Goal: Task Accomplishment & Management: Use online tool/utility

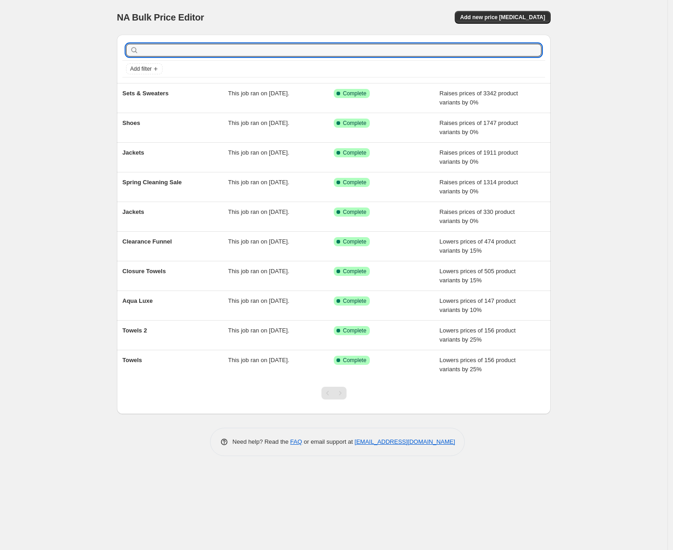
click at [155, 51] on input "text" at bounding box center [341, 50] width 401 height 13
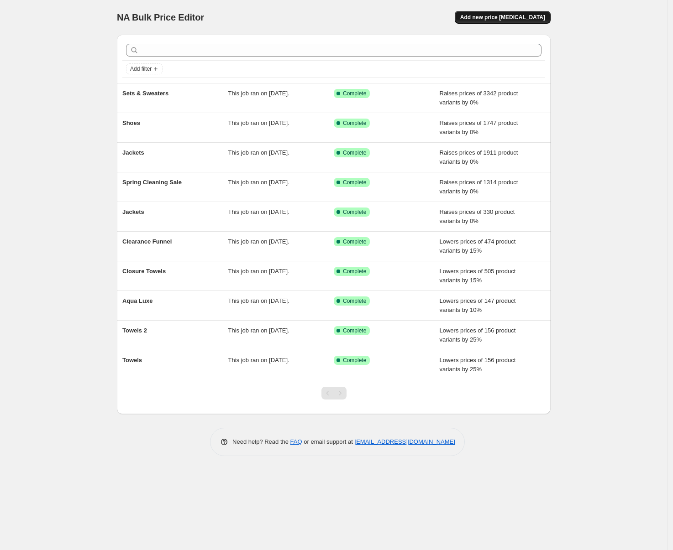
click at [519, 20] on span "Add new price [MEDICAL_DATA]" at bounding box center [502, 17] width 85 height 7
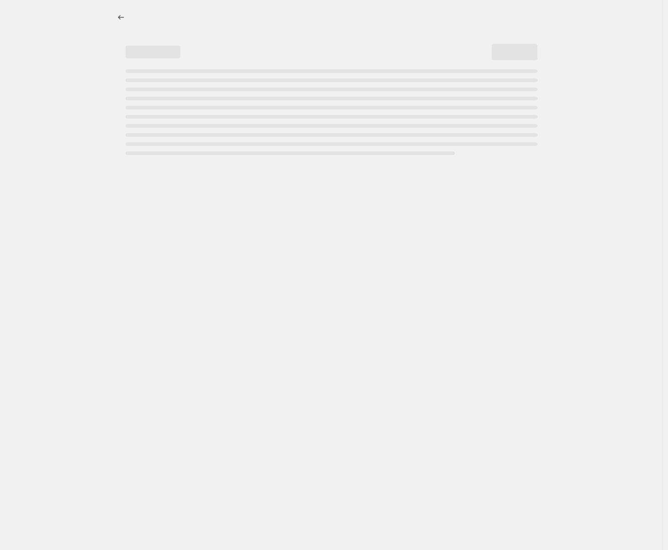
select select "percentage"
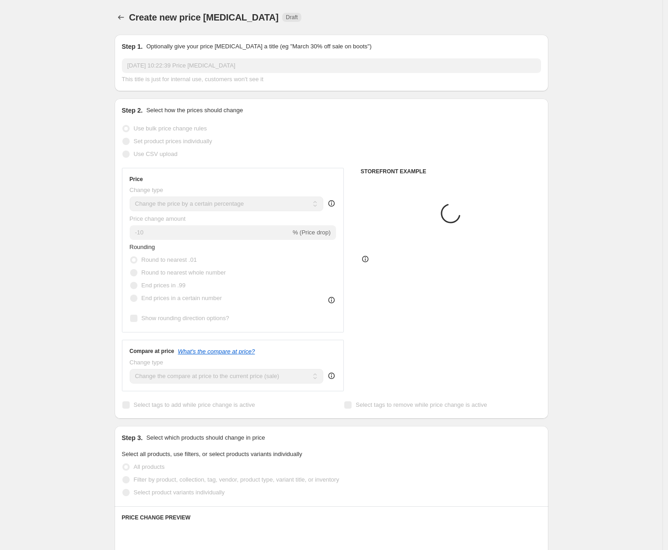
click at [208, 56] on div "Step 1. Optionally give your price [MEDICAL_DATA] a title (eg "March 30% off sa…" at bounding box center [331, 63] width 419 height 42
click at [206, 67] on input "[DATE] 10:22:39 Price [MEDICAL_DATA]" at bounding box center [331, 65] width 419 height 15
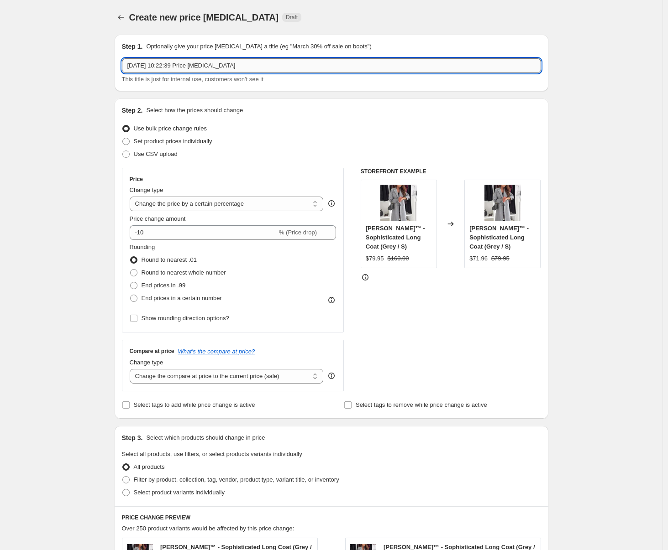
click at [206, 67] on input "[DATE] 10:22:39 Price [MEDICAL_DATA]" at bounding box center [331, 65] width 419 height 15
type input "N"
type input "Blazers & Sets"
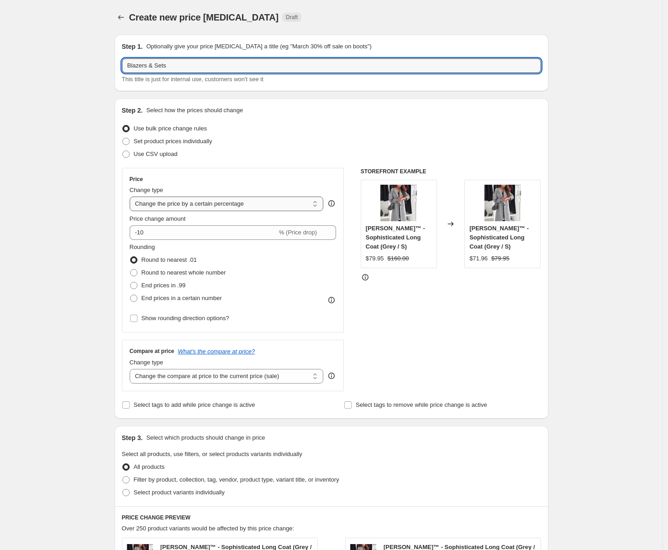
click at [172, 201] on select "Change the price to a certain amount Change the price by a certain amount Chang…" at bounding box center [227, 204] width 194 height 15
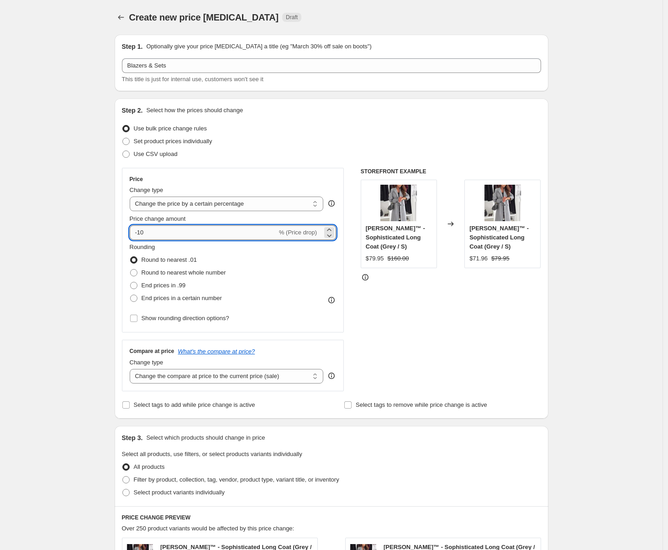
click at [166, 233] on input "-10" at bounding box center [203, 232] width 147 height 15
type input "-1"
type input "-0"
drag, startPoint x: 68, startPoint y: 256, endPoint x: 109, endPoint y: 305, distance: 63.9
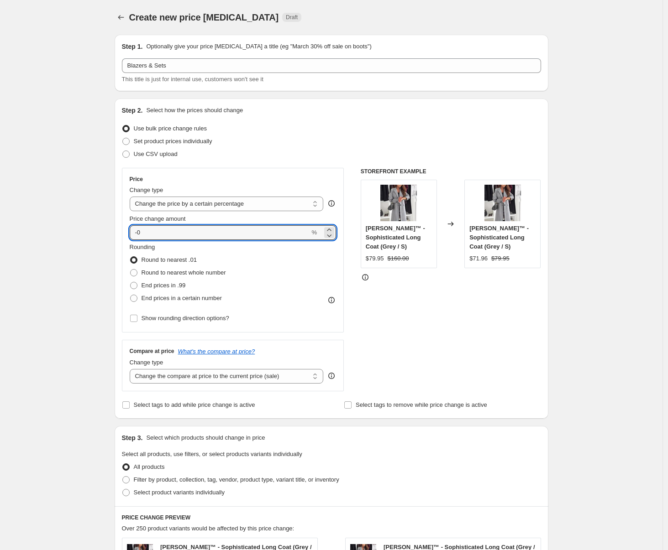
click at [68, 256] on div "Create new price [MEDICAL_DATA]. This page is ready Create new price [MEDICAL_D…" at bounding box center [331, 463] width 662 height 927
drag, startPoint x: 157, startPoint y: 300, endPoint x: 159, endPoint y: 305, distance: 4.8
click at [157, 300] on span "End prices in a certain number" at bounding box center [181, 298] width 80 height 7
click at [131, 295] on input "End prices in a certain number" at bounding box center [130, 295] width 0 height 0
radio input "true"
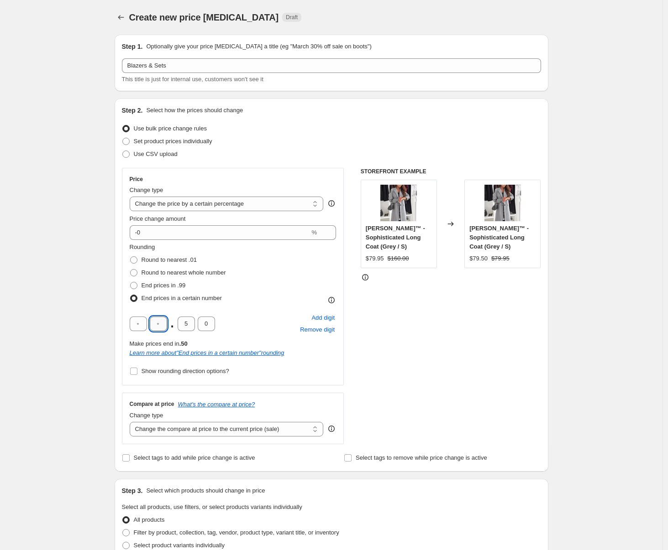
click at [167, 327] on input "text" at bounding box center [158, 324] width 17 height 15
type input "4"
type input "9"
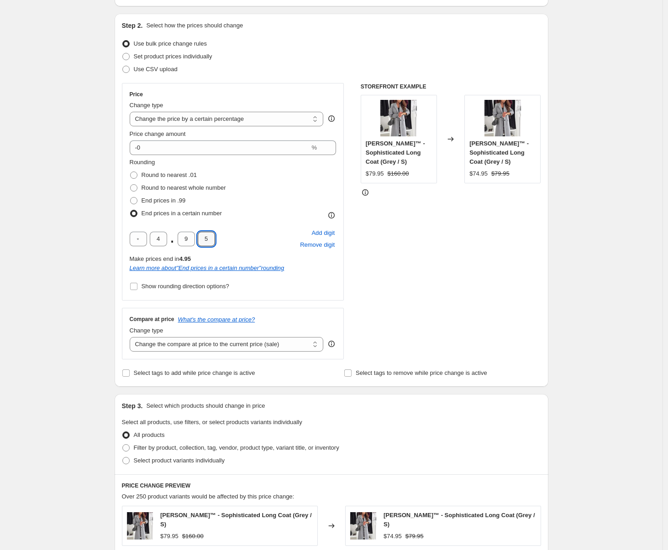
scroll to position [102, 0]
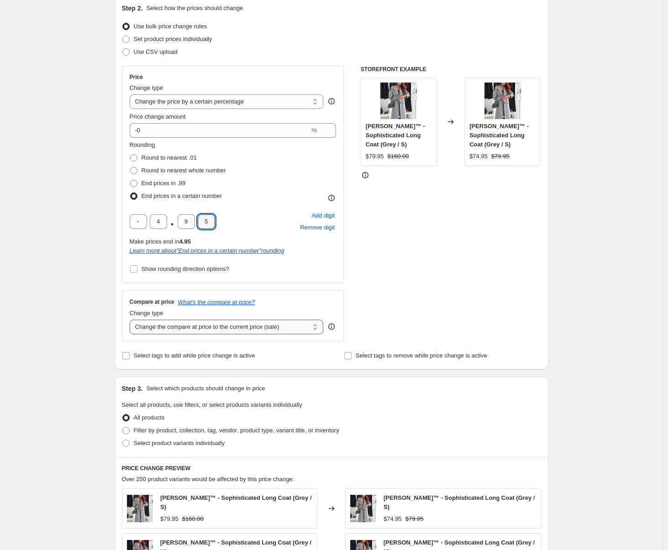
type input "5"
click at [159, 325] on select "Change the compare at price to the current price (sale) Change the compare at p…" at bounding box center [227, 327] width 194 height 15
select select "percentage"
click at [132, 320] on select "Change the compare at price to the current price (sale) Change the compare at p…" at bounding box center [227, 327] width 194 height 15
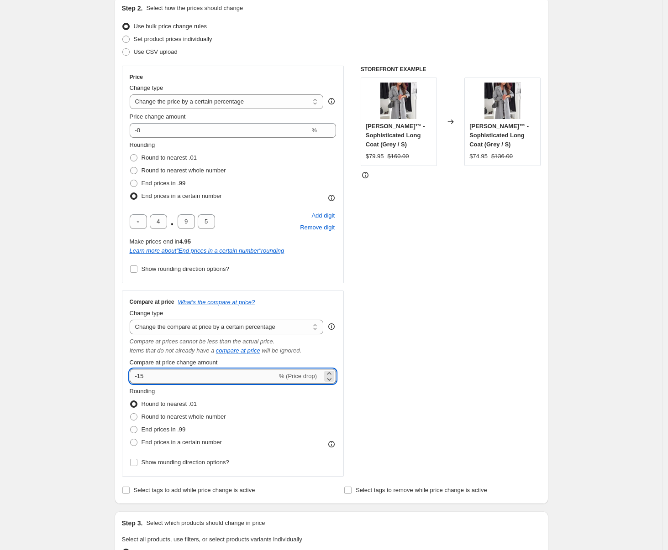
click at [231, 382] on input "-15" at bounding box center [203, 376] width 147 height 15
type input "-1"
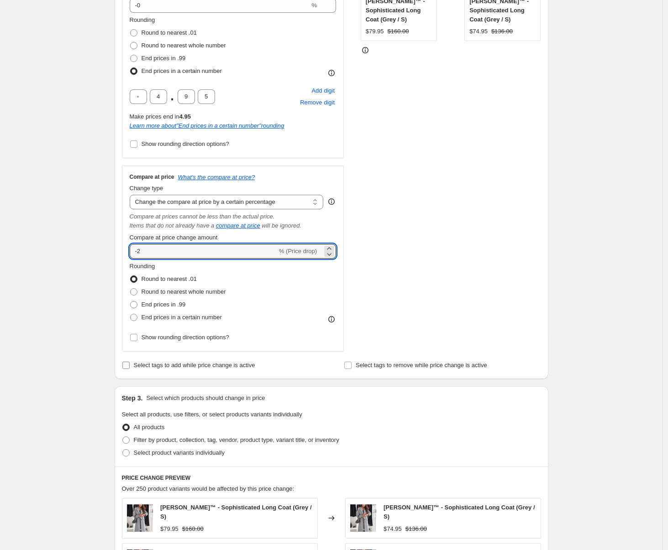
scroll to position [229, 0]
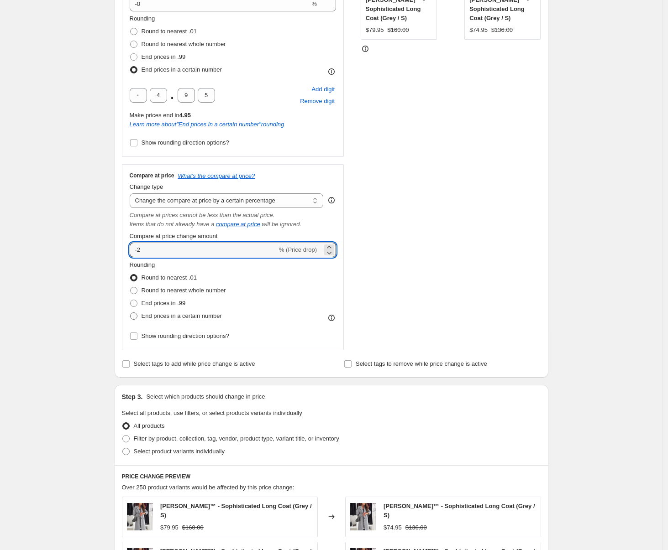
type input "-2"
click at [177, 318] on span "End prices in a certain number" at bounding box center [181, 316] width 80 height 7
click at [131, 313] on input "End prices in a certain number" at bounding box center [130, 313] width 0 height 0
radio input "true"
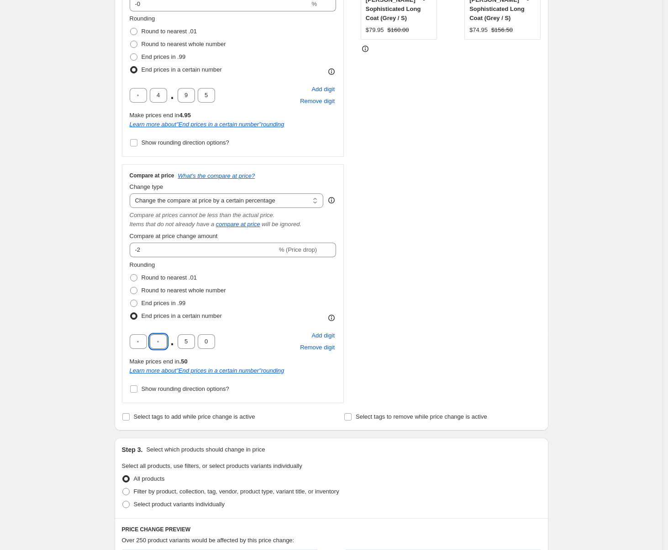
click at [164, 344] on input "text" at bounding box center [158, 342] width 17 height 15
type input "4"
type input "9"
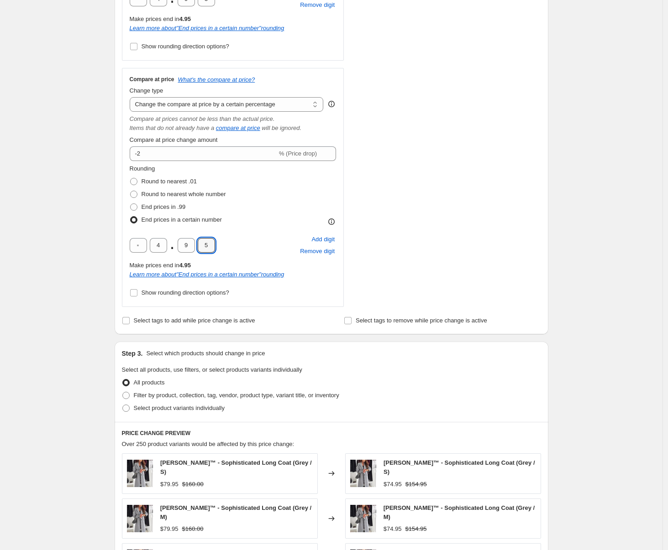
scroll to position [361, 0]
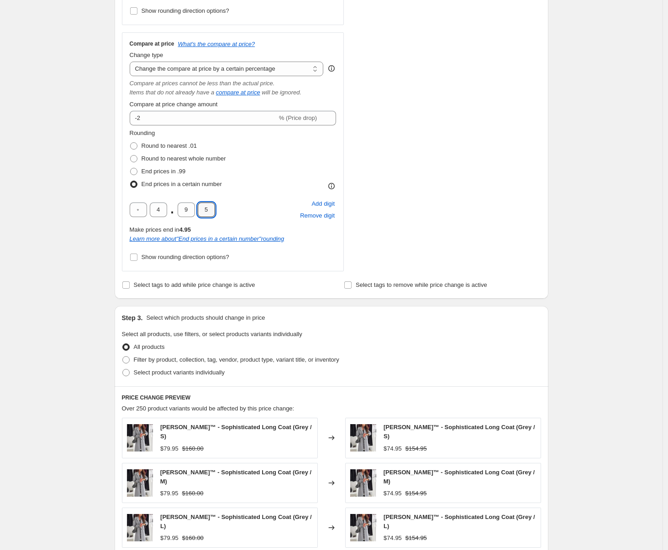
type input "5"
click at [62, 286] on div "Create new price [MEDICAL_DATA]. This page is ready Create new price [MEDICAL_D…" at bounding box center [331, 222] width 662 height 1167
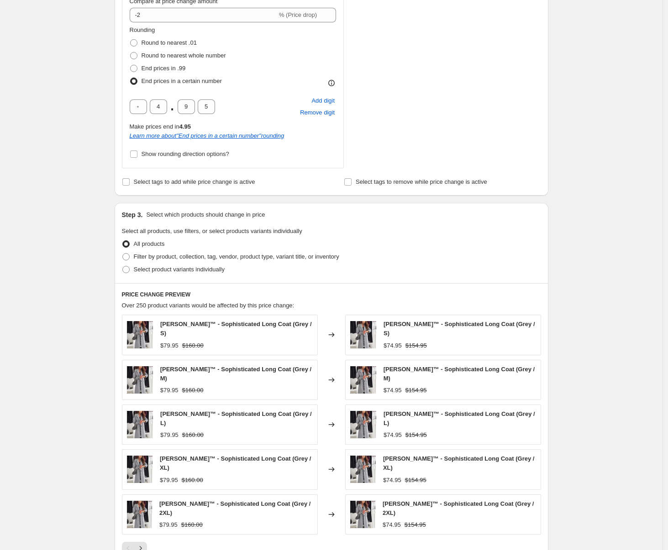
scroll to position [473, 0]
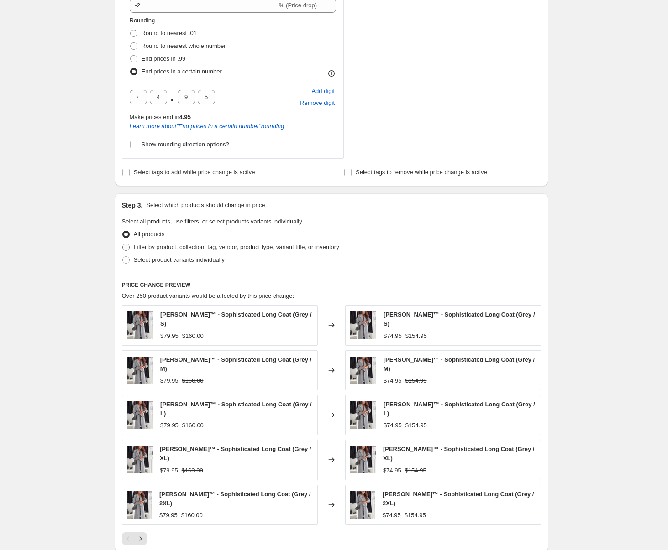
click at [178, 245] on span "Filter by product, collection, tag, vendor, product type, variant title, or inv…" at bounding box center [236, 247] width 205 height 7
click at [123, 244] on input "Filter by product, collection, tag, vendor, product type, variant title, or inv…" at bounding box center [122, 244] width 0 height 0
radio input "true"
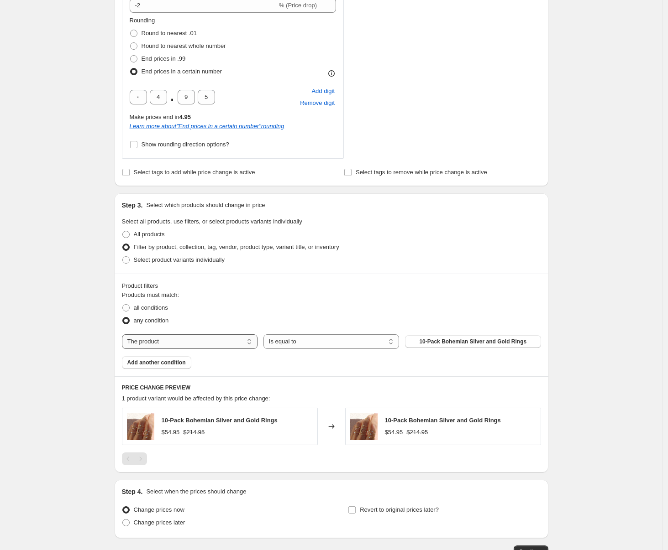
click at [209, 341] on select "The product The product's collection The product's tag The product's vendor The…" at bounding box center [190, 342] width 136 height 15
select select "collection"
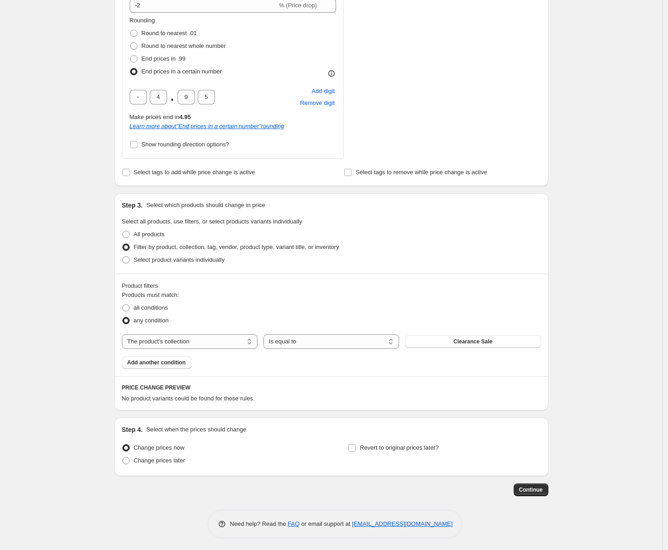
click at [493, 350] on div "Products must match: all conditions any condition The product The product's col…" at bounding box center [331, 330] width 419 height 78
click at [486, 344] on span "Clearance Sale" at bounding box center [472, 341] width 39 height 7
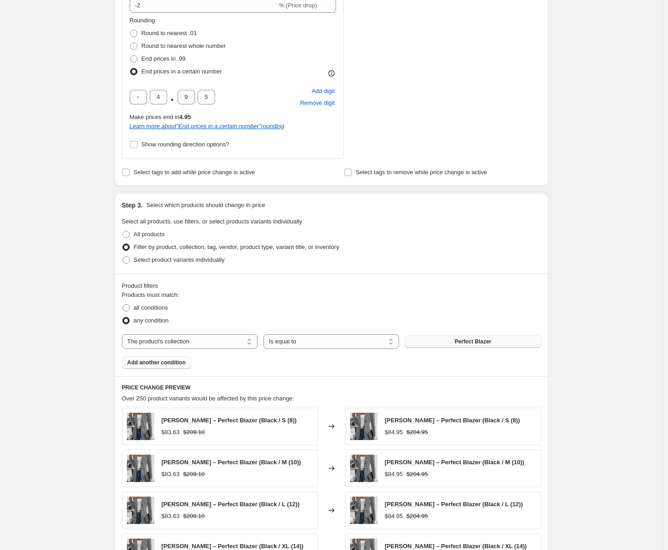
click at [172, 360] on button "Add another condition" at bounding box center [156, 362] width 69 height 13
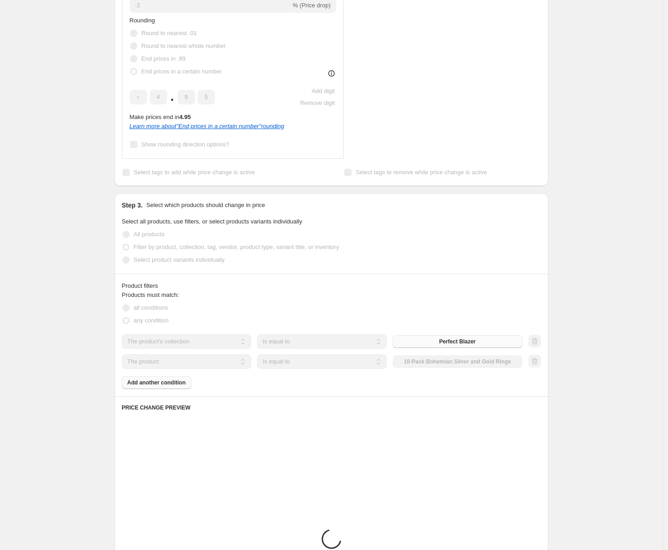
click at [218, 366] on select "The product The product's collection The product's tag The product's vendor The…" at bounding box center [187, 362] width 130 height 15
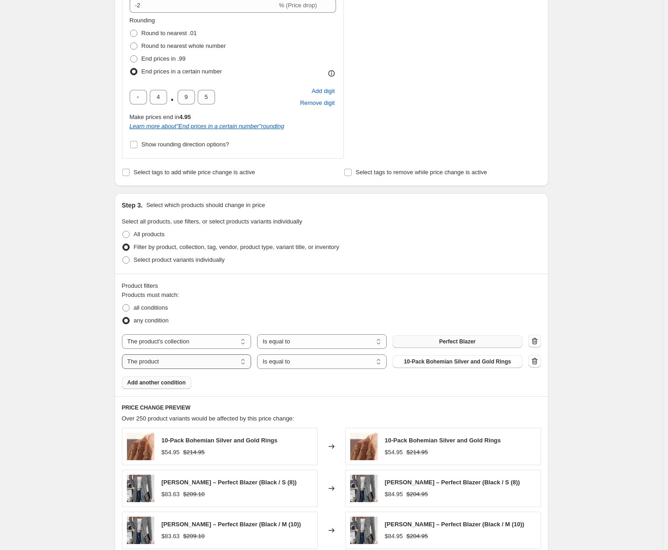
select select "collection"
click at [471, 361] on span "Clearance Sale" at bounding box center [457, 361] width 39 height 7
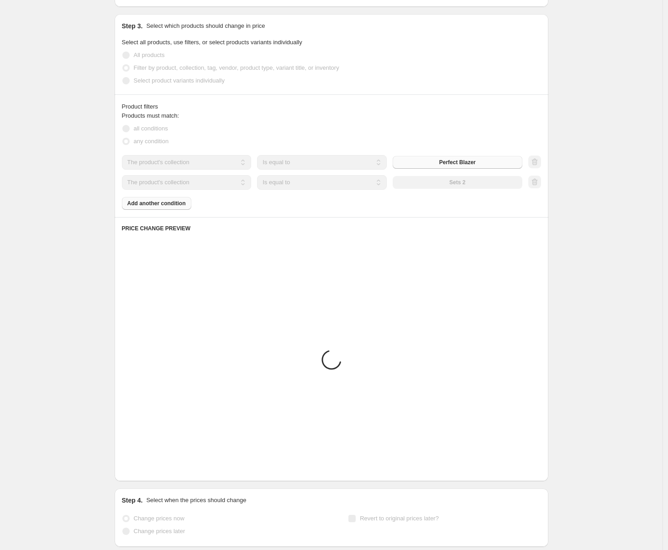
scroll to position [725, 0]
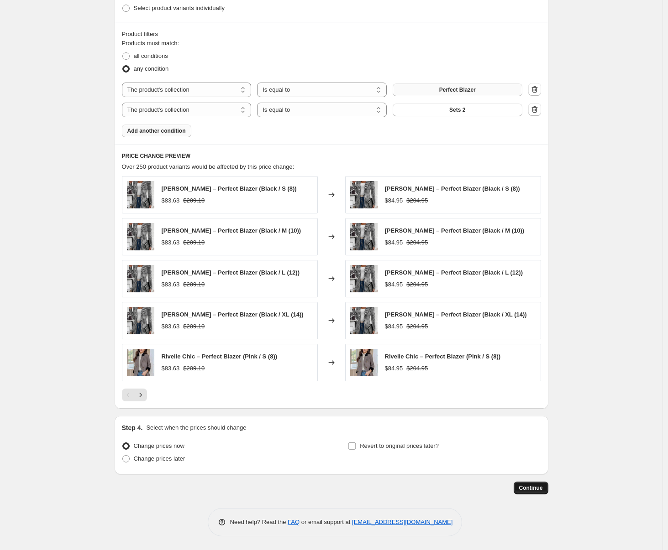
click at [539, 490] on span "Continue" at bounding box center [531, 488] width 24 height 7
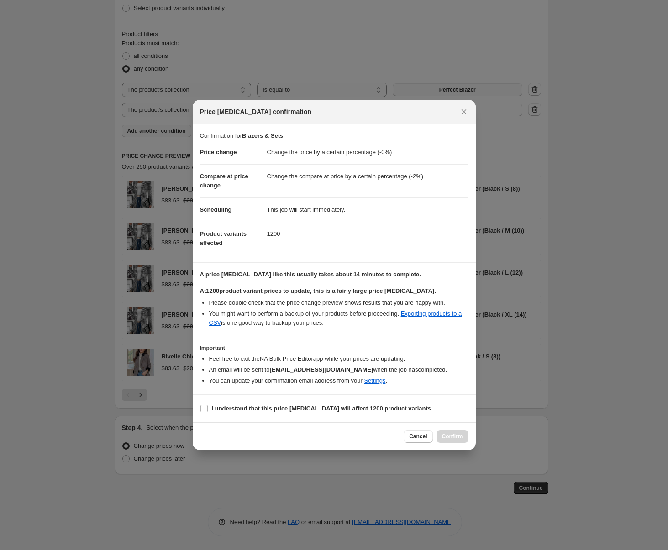
drag, startPoint x: 250, startPoint y: 408, endPoint x: 434, endPoint y: 444, distance: 187.2
click at [251, 409] on b "I understand that this price [MEDICAL_DATA] will affect 1200 product variants" at bounding box center [322, 408] width 220 height 7
click at [208, 409] on input "I understand that this price [MEDICAL_DATA] will affect 1200 product variants" at bounding box center [203, 408] width 7 height 7
checkbox input "true"
click at [451, 437] on span "Confirm" at bounding box center [452, 436] width 21 height 7
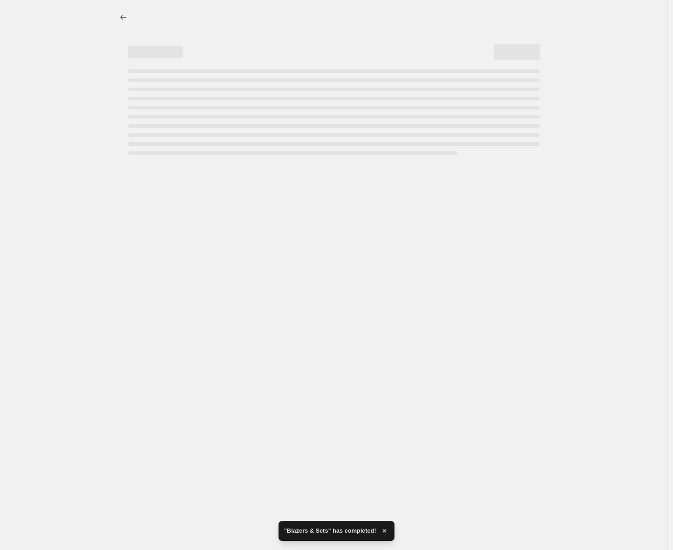
select select "percentage"
select select "collection"
